Goal: Transaction & Acquisition: Obtain resource

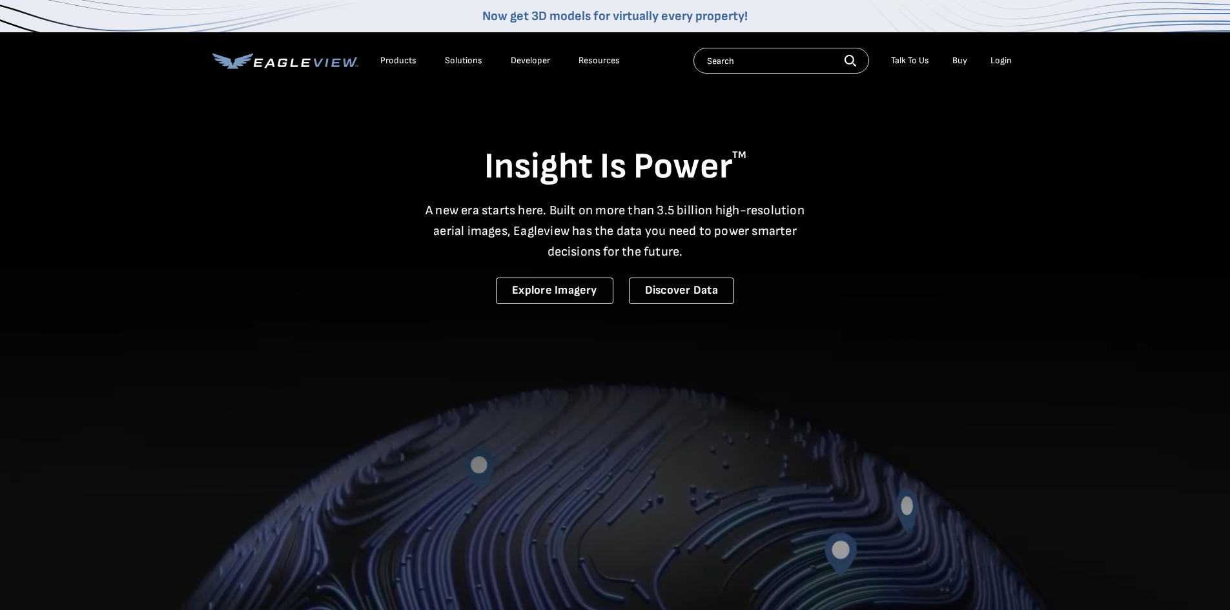
click at [1000, 59] on div "Login" at bounding box center [1000, 61] width 21 height 12
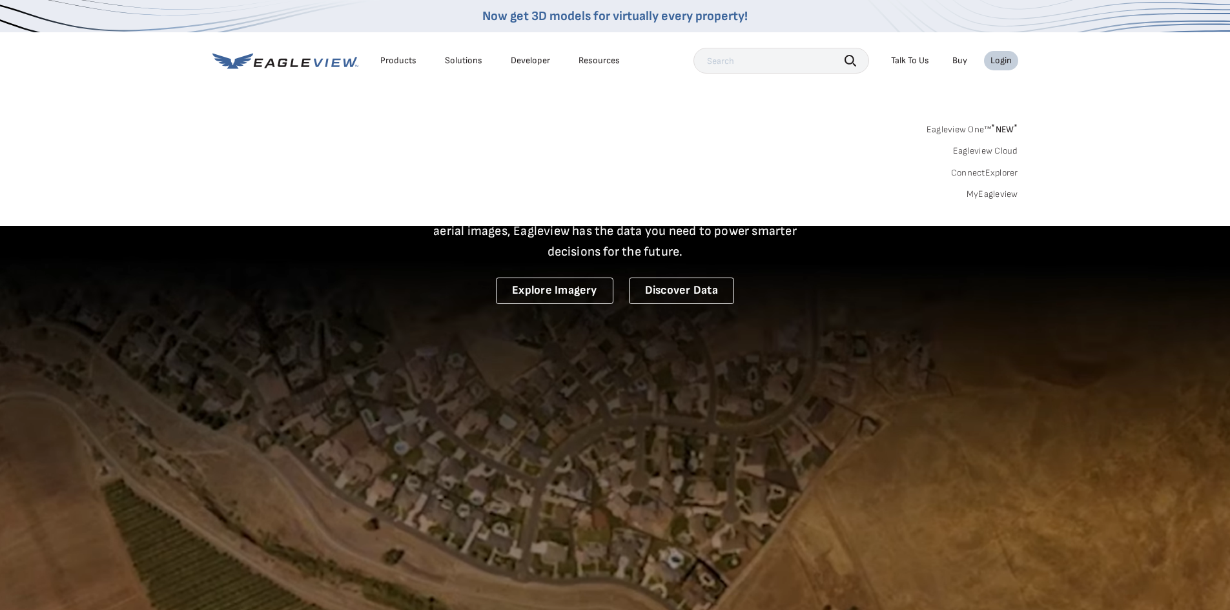
click at [1003, 190] on link "MyEagleview" at bounding box center [992, 195] width 52 height 12
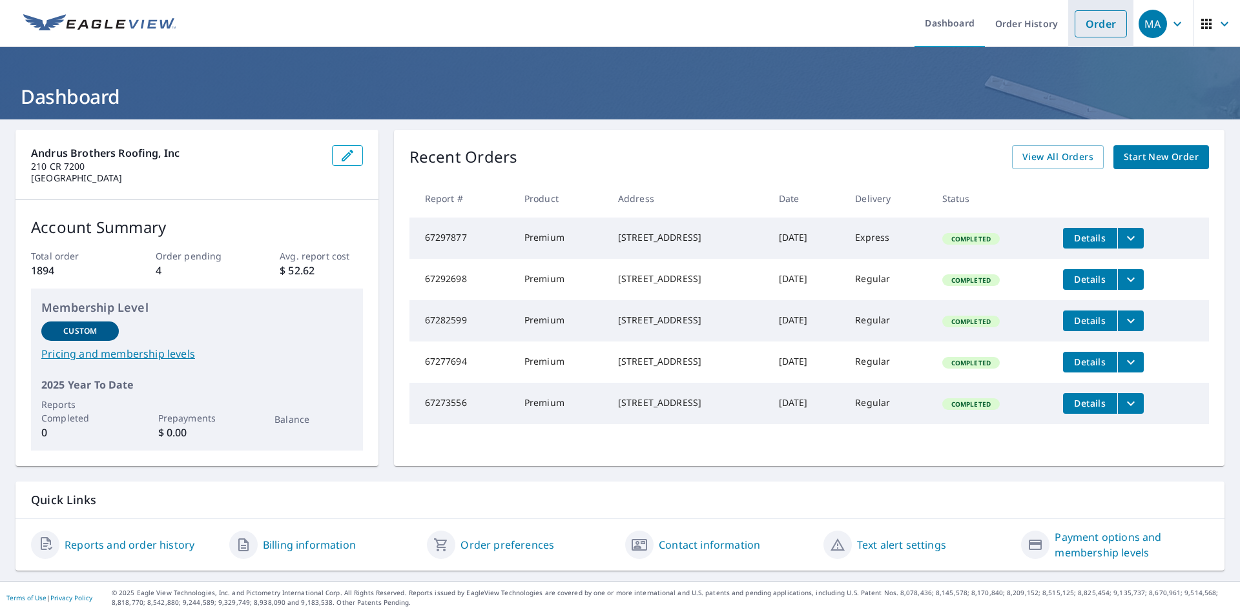
click at [1090, 10] on link "Order" at bounding box center [1100, 23] width 52 height 27
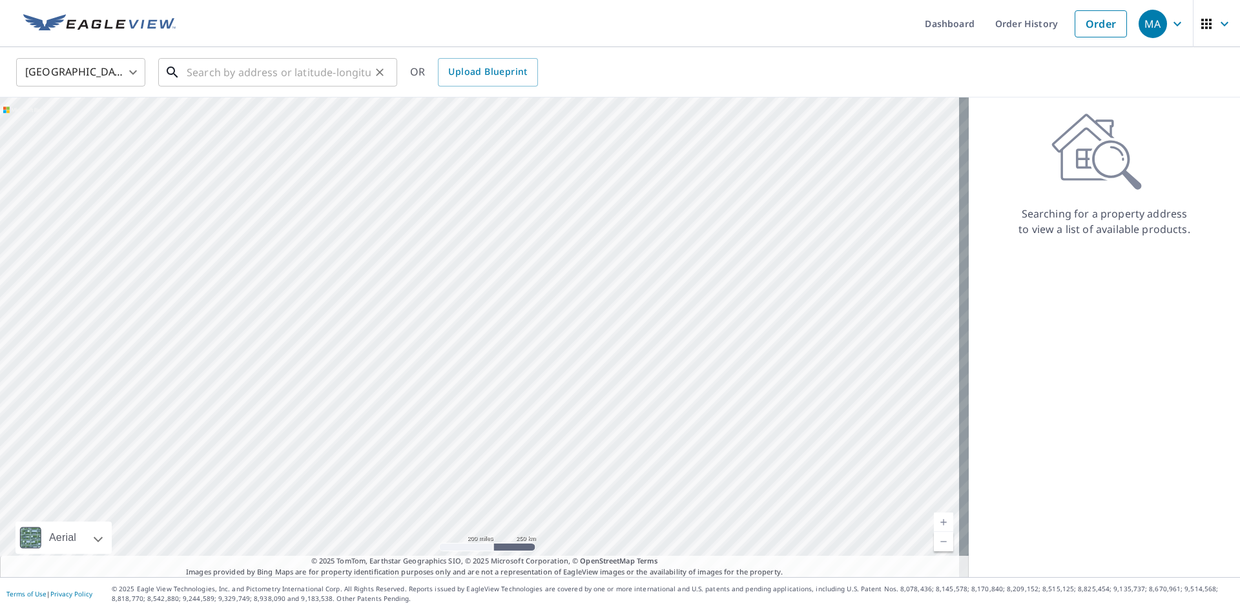
click at [262, 79] on input "text" at bounding box center [279, 72] width 184 height 36
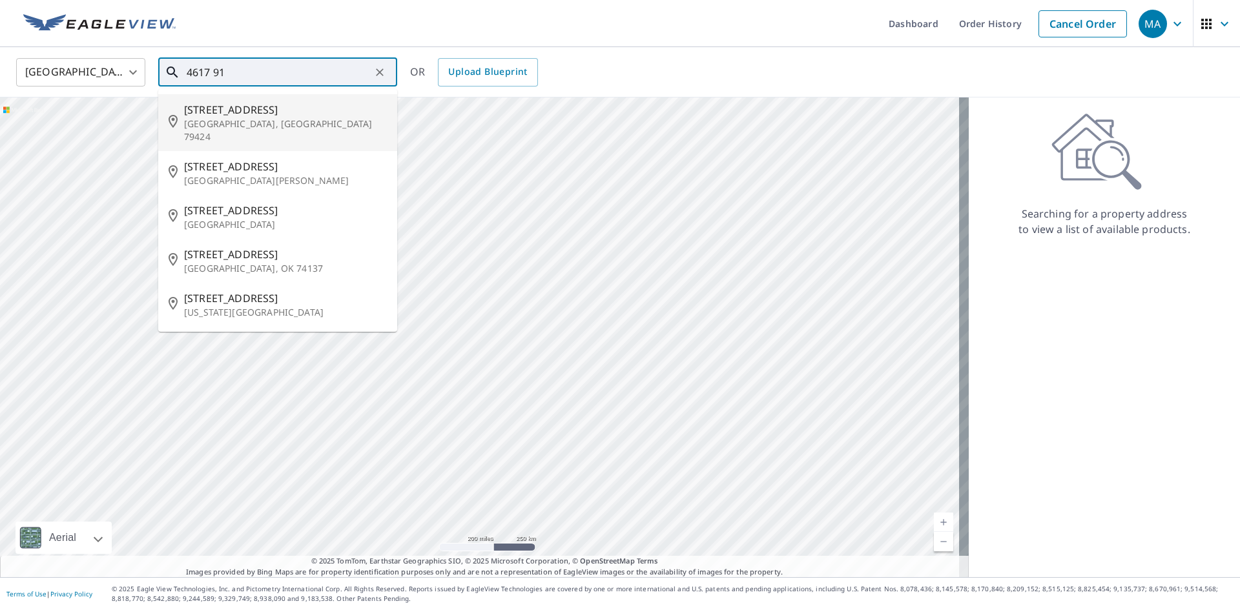
click at [254, 116] on span "4617 91st St" at bounding box center [285, 109] width 203 height 15
type input "4617 91st St Lubbock, TX 79424"
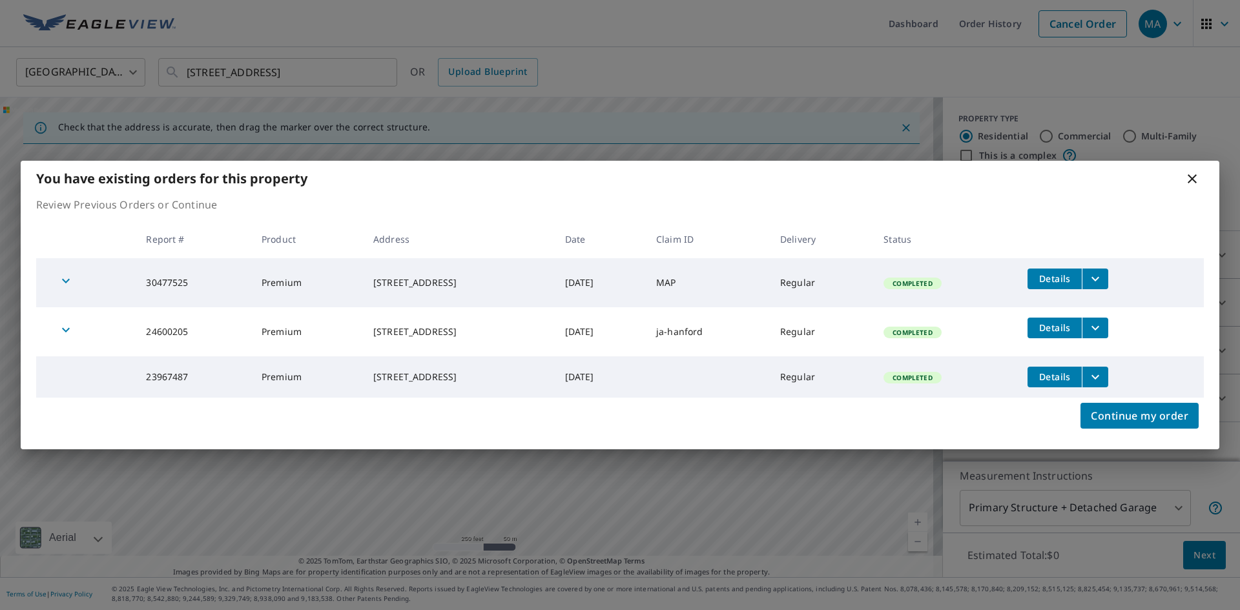
click at [1103, 331] on icon "filesDropdownBtn-24600205" at bounding box center [1094, 327] width 15 height 15
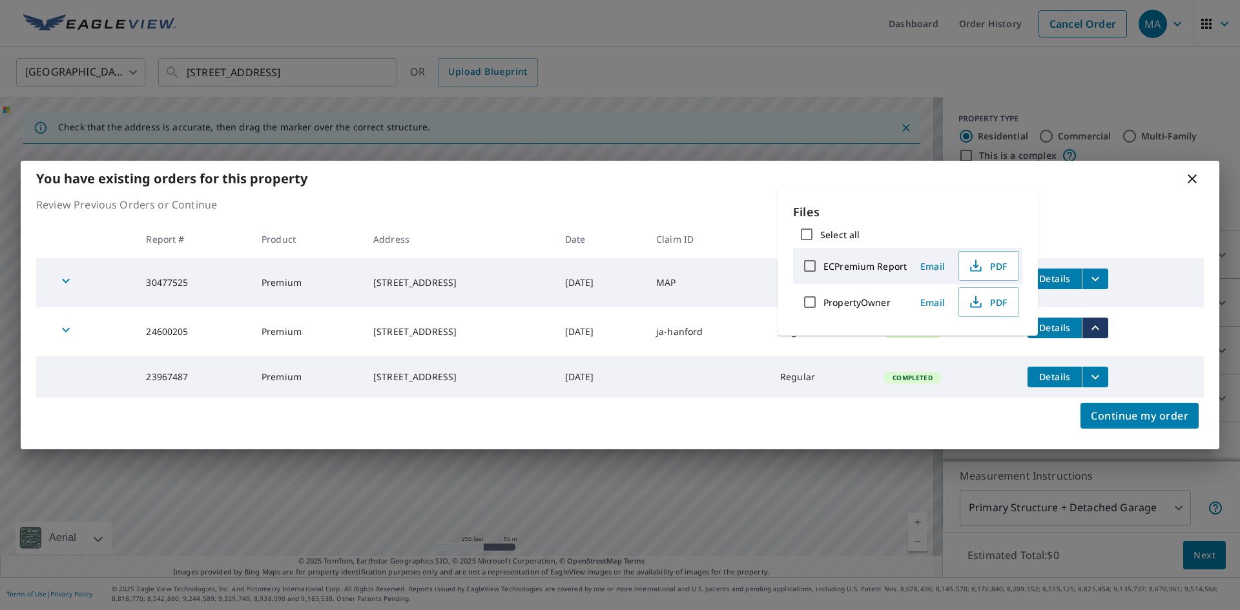
click at [930, 265] on span "Email" at bounding box center [932, 266] width 31 height 12
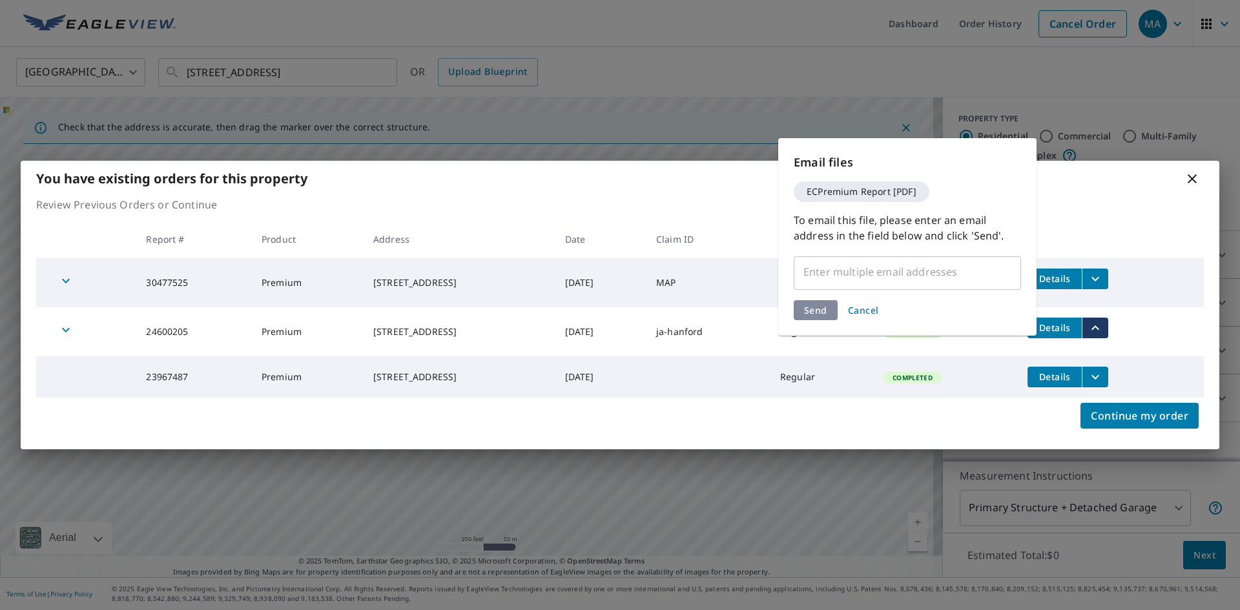
click at [917, 278] on input "text" at bounding box center [897, 272] width 196 height 25
click at [948, 263] on input "text" at bounding box center [897, 272] width 196 height 25
click at [915, 276] on input "text" at bounding box center [897, 272] width 196 height 25
click at [867, 313] on span "Cancel" at bounding box center [863, 310] width 31 height 12
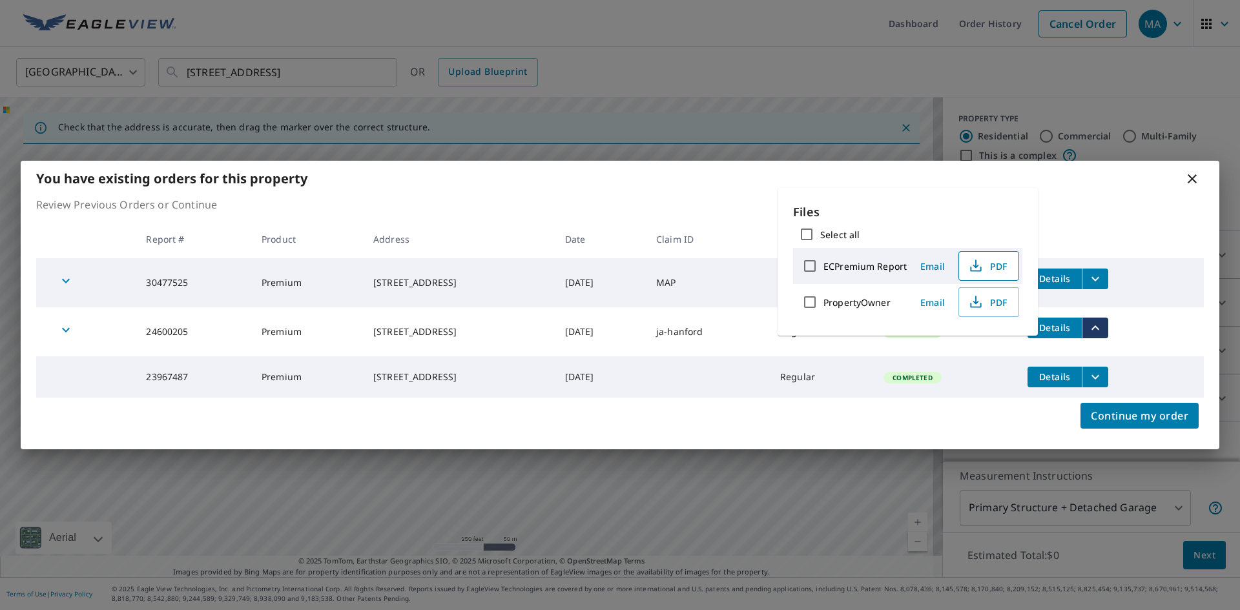
click at [968, 263] on icon "button" at bounding box center [975, 265] width 15 height 15
click at [1166, 22] on div "You have existing orders for this property Review Previous Orders or Continue R…" at bounding box center [620, 305] width 1240 height 610
